Goal: Transaction & Acquisition: Purchase product/service

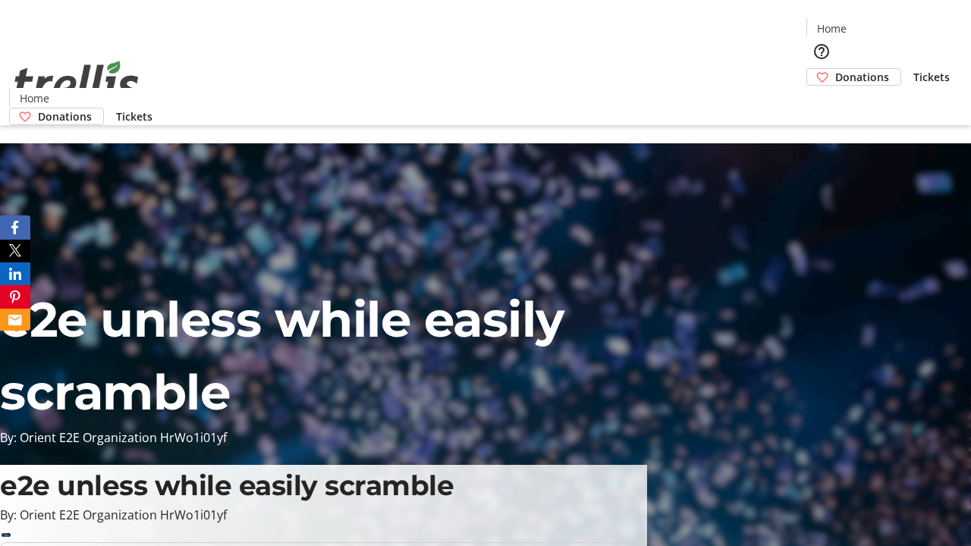
click at [835, 69] on span "Donations" at bounding box center [862, 77] width 54 height 16
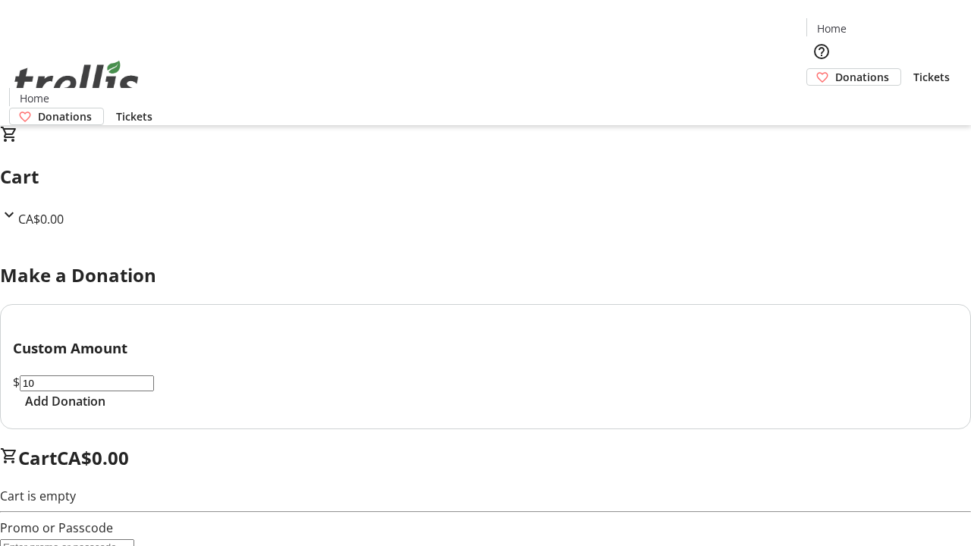
click at [105, 410] on span "Add Donation" at bounding box center [65, 401] width 80 height 18
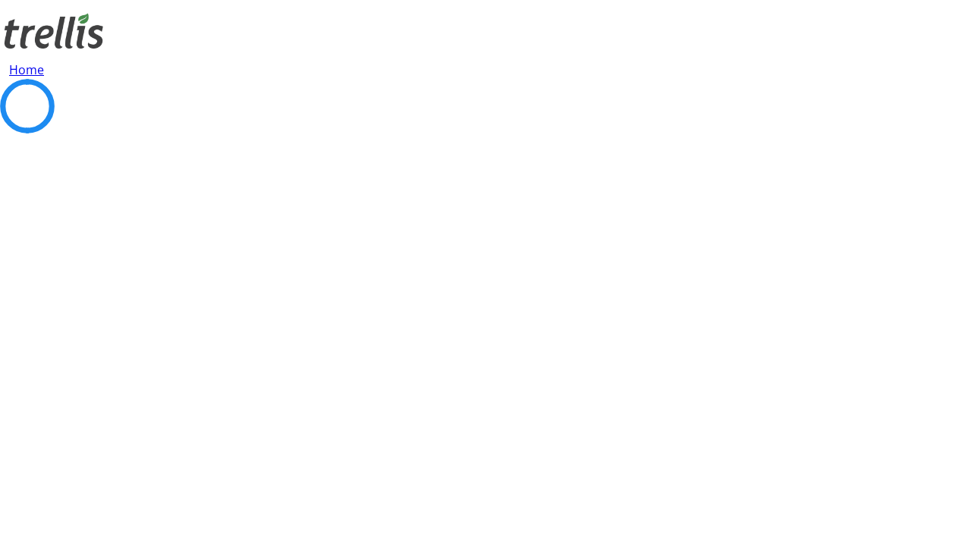
select select "CA"
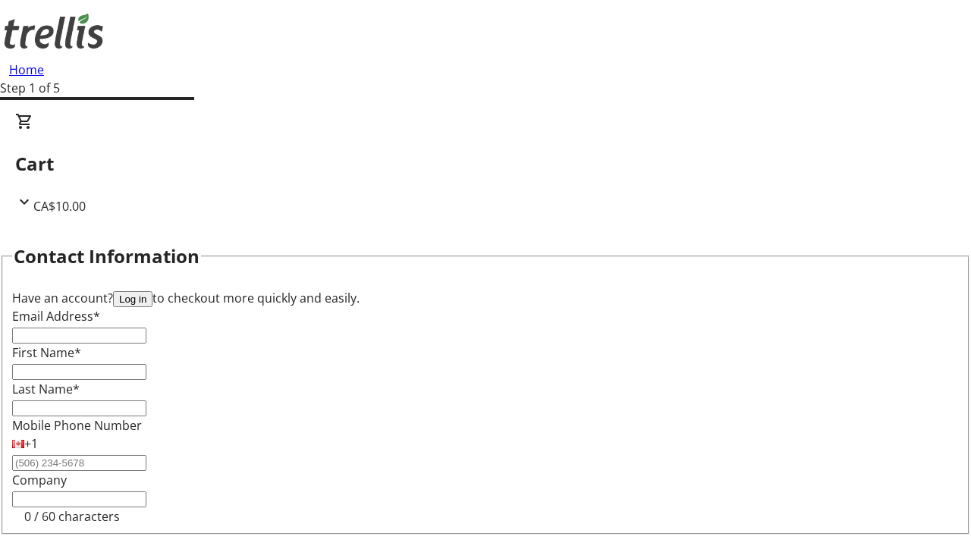
click at [152, 291] on button "Log in" at bounding box center [132, 299] width 39 height 16
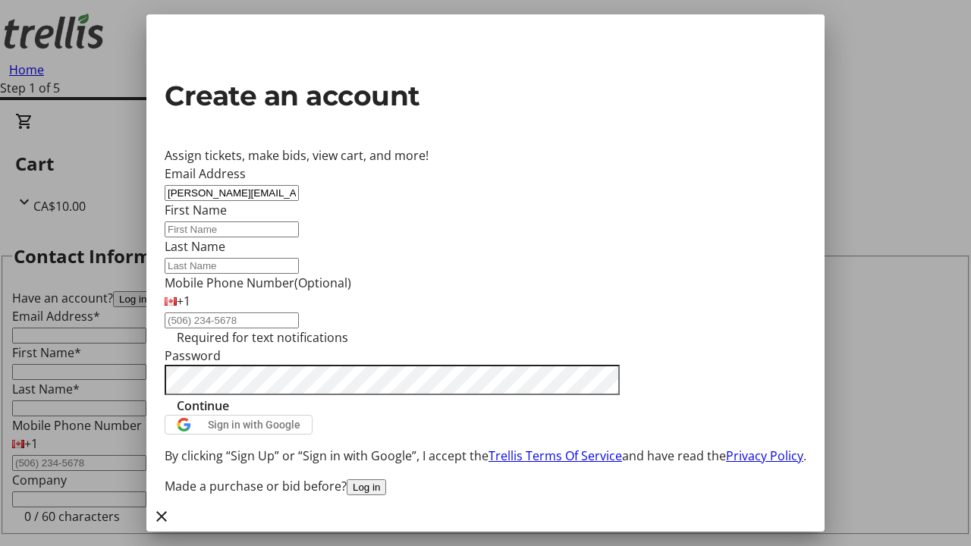
type input "[PERSON_NAME][EMAIL_ADDRESS][DOMAIN_NAME]"
type input "[PERSON_NAME]"
type input "Toy"
click at [229, 415] on span "Continue" at bounding box center [203, 406] width 52 height 18
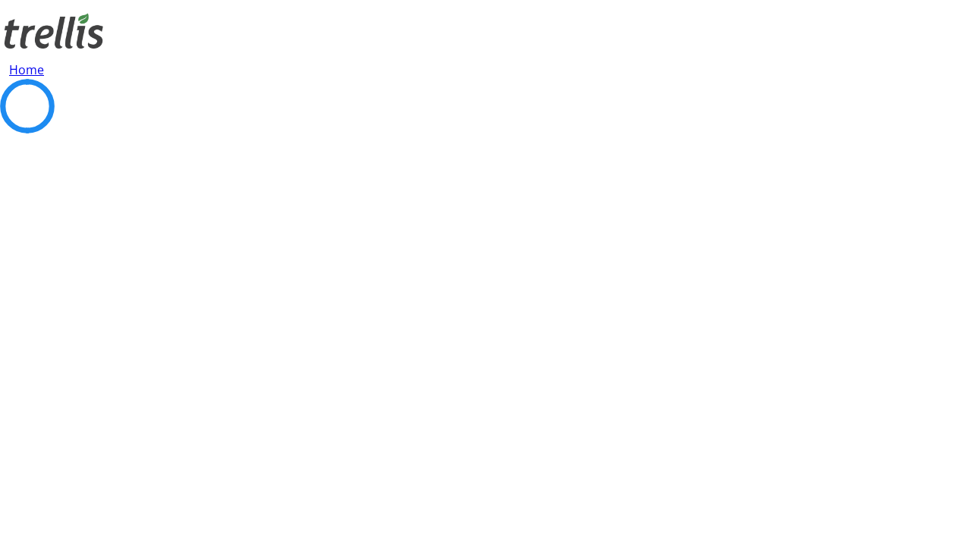
scroll to position [203, 0]
select select "BC"
select select "CA"
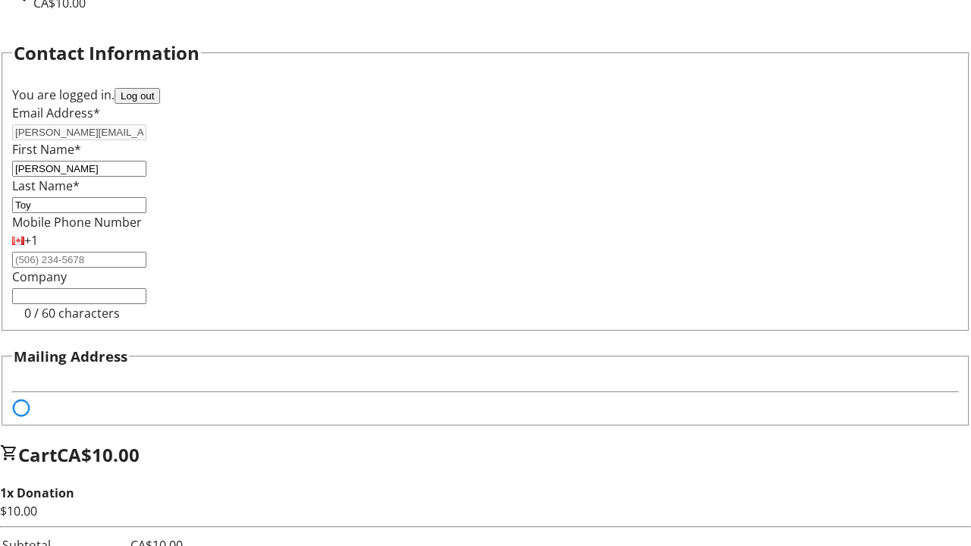
select select "BC"
select select "CA"
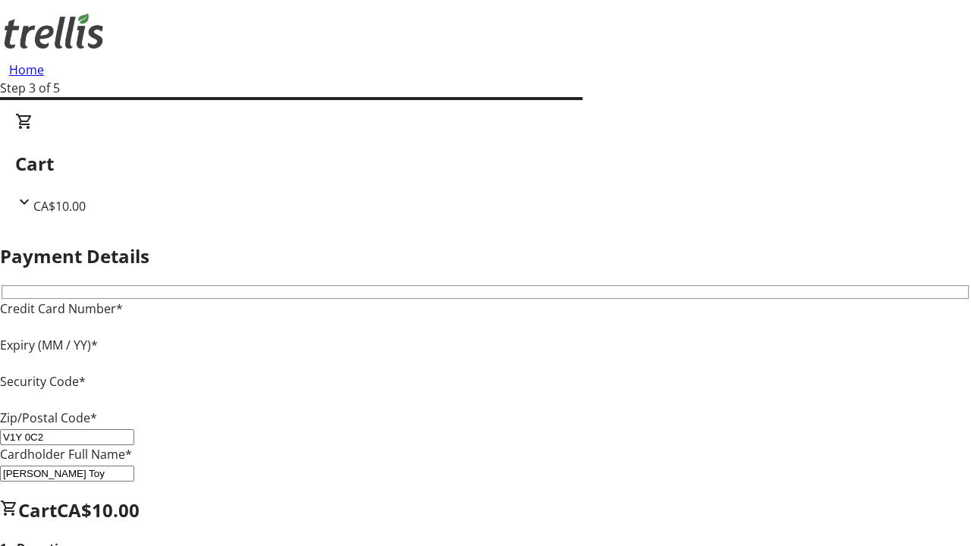
type input "V1Y 0C2"
